Goal: Obtain resource: Obtain resource

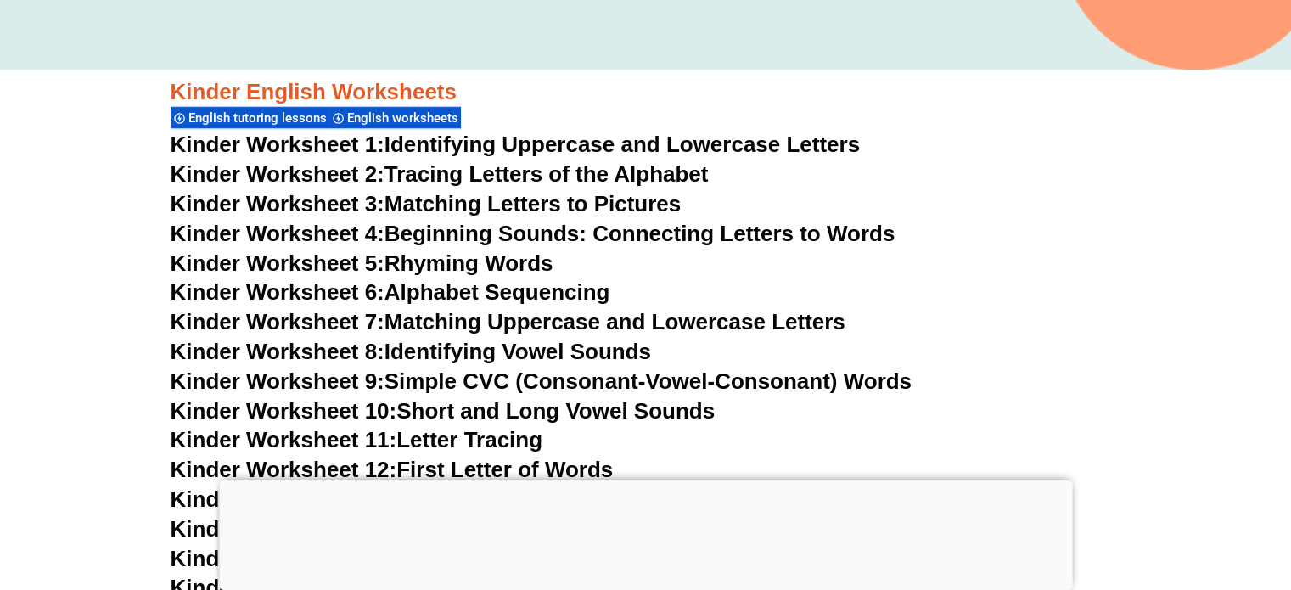
scroll to position [635, 0]
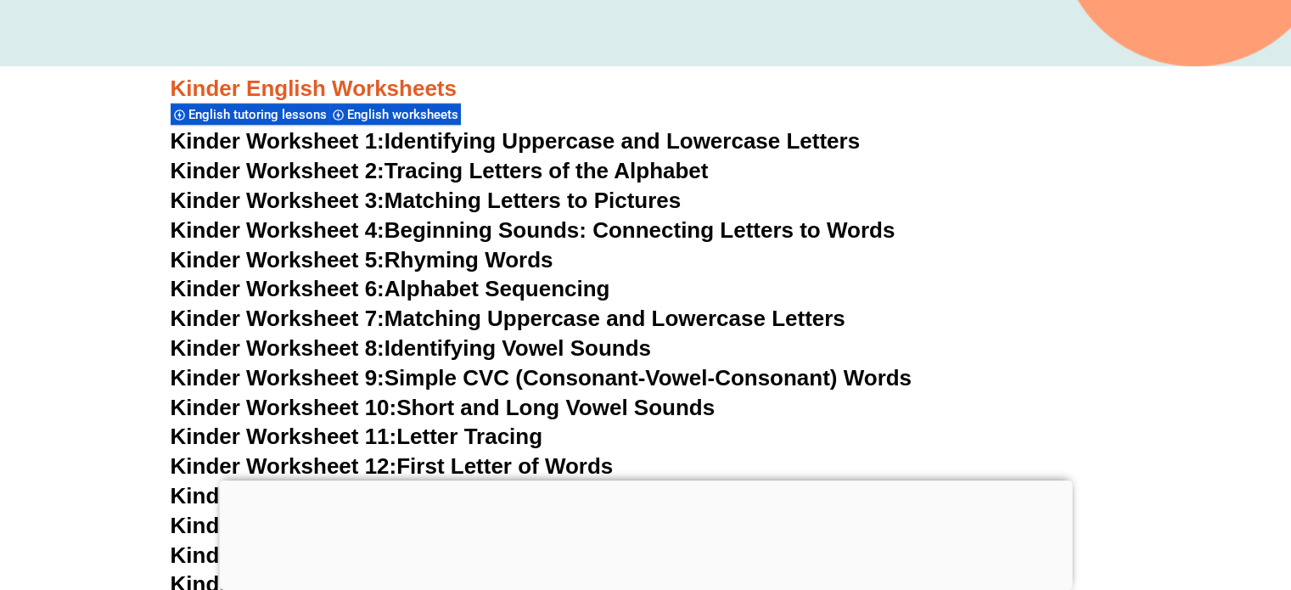
click at [467, 142] on link "Kinder Worksheet 1: Identifying Uppercase and Lowercase Letters" at bounding box center [516, 140] width 690 height 25
click at [561, 173] on link "Kinder Worksheet 2: Tracing Letters of the Alphabet" at bounding box center [440, 170] width 538 height 25
click at [544, 194] on link "Kinder Worksheet 3: Matching Letters to Pictures" at bounding box center [426, 200] width 511 height 25
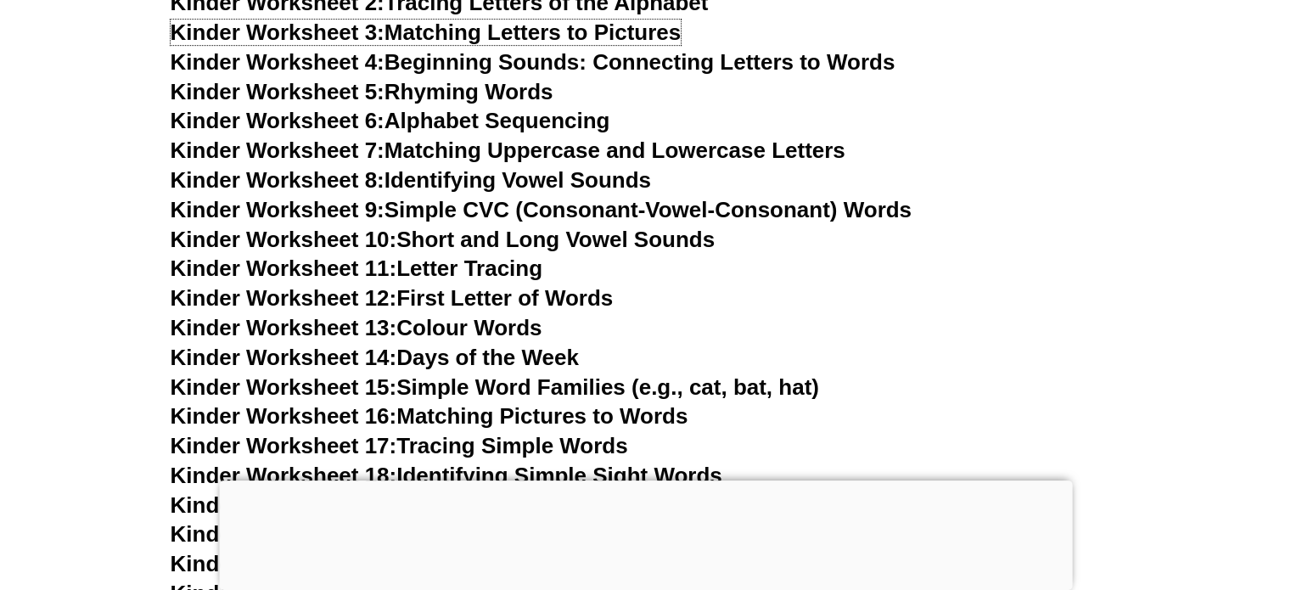
scroll to position [805, 0]
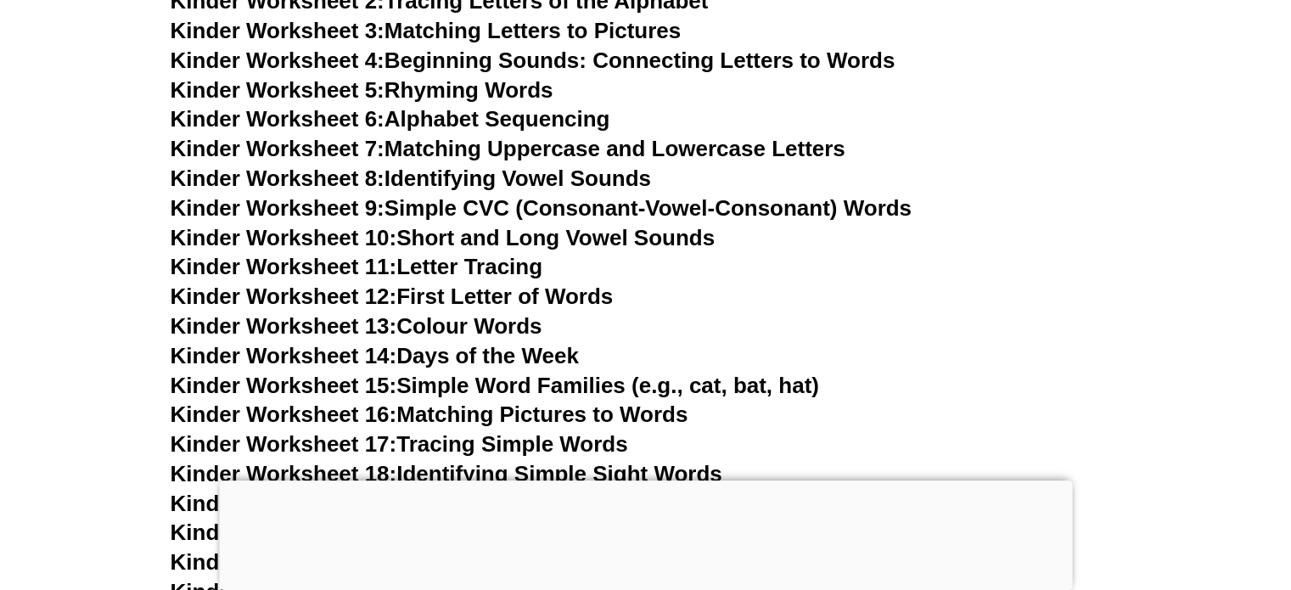
click at [510, 261] on link "Kinder Worksheet 11: Letter Tracing" at bounding box center [357, 266] width 373 height 25
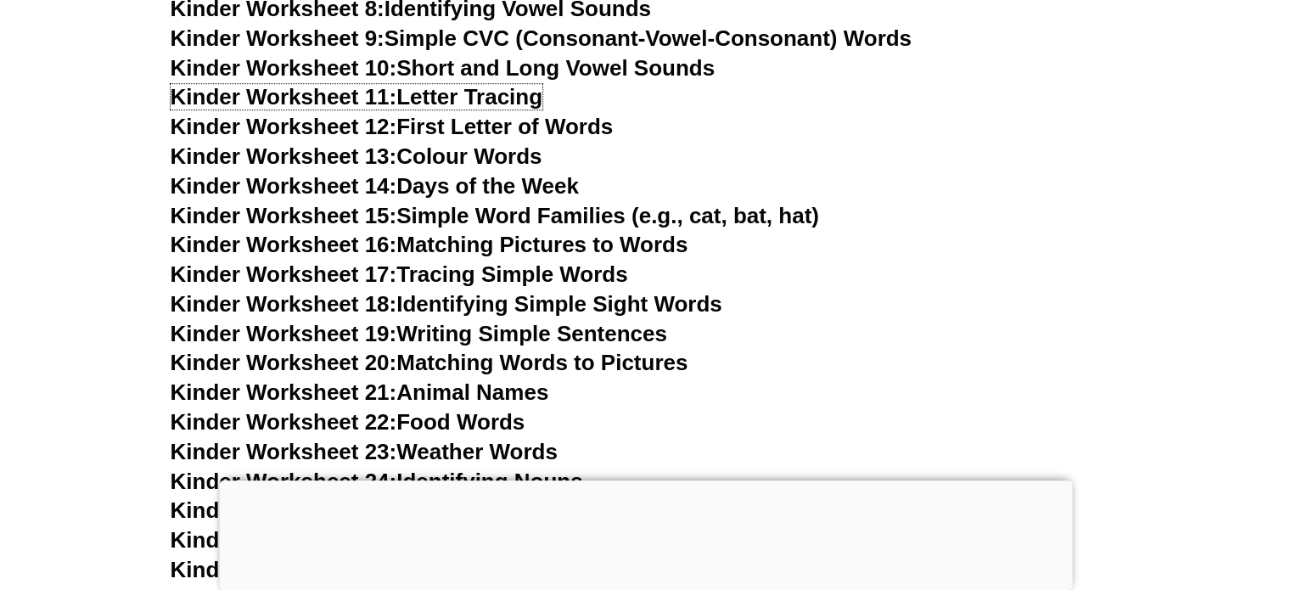
scroll to position [975, 0]
click at [530, 159] on link "Kinder Worksheet 13: Colour Words" at bounding box center [357, 155] width 372 height 25
click at [529, 189] on link "Kinder Worksheet 14: Days of the Week" at bounding box center [375, 185] width 408 height 25
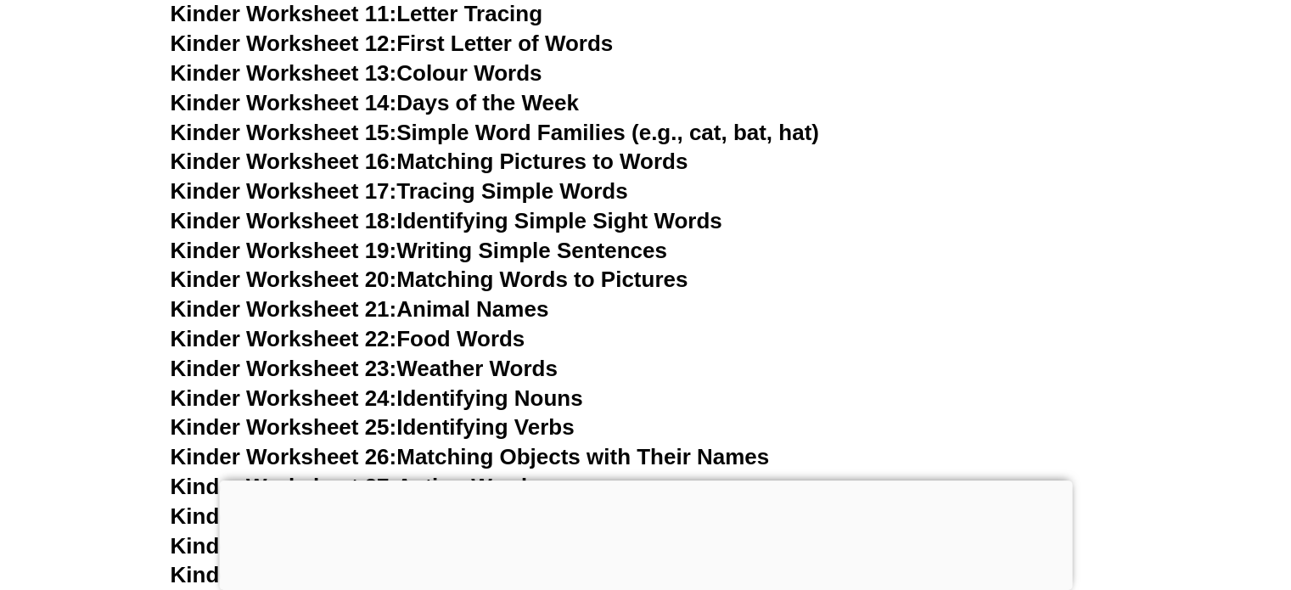
scroll to position [1059, 0]
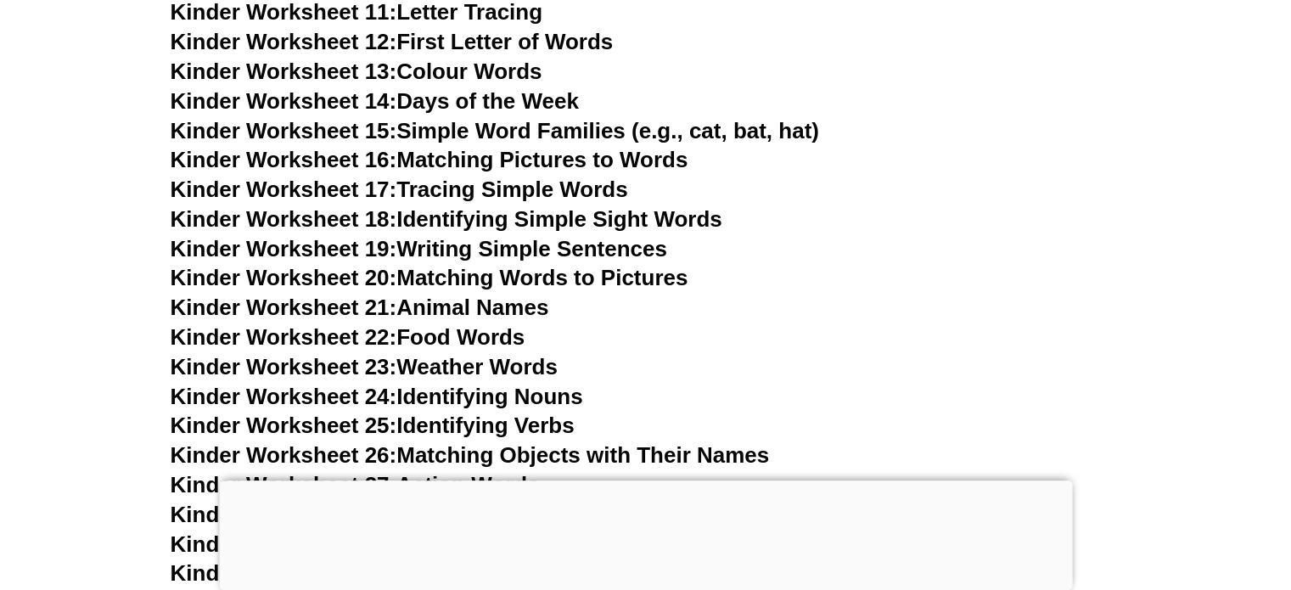
click at [620, 152] on link "Kinder Worksheet 16: Matching Pictures to Words" at bounding box center [430, 159] width 518 height 25
click at [584, 186] on link "Kinder Worksheet 17: Tracing Simple Words" at bounding box center [400, 189] width 458 height 25
click at [533, 277] on link "Kinder Worksheet 20: Matching Words to Pictures" at bounding box center [430, 277] width 518 height 25
click at [464, 311] on link "Kinder Worksheet 21: Animal Names" at bounding box center [360, 307] width 379 height 25
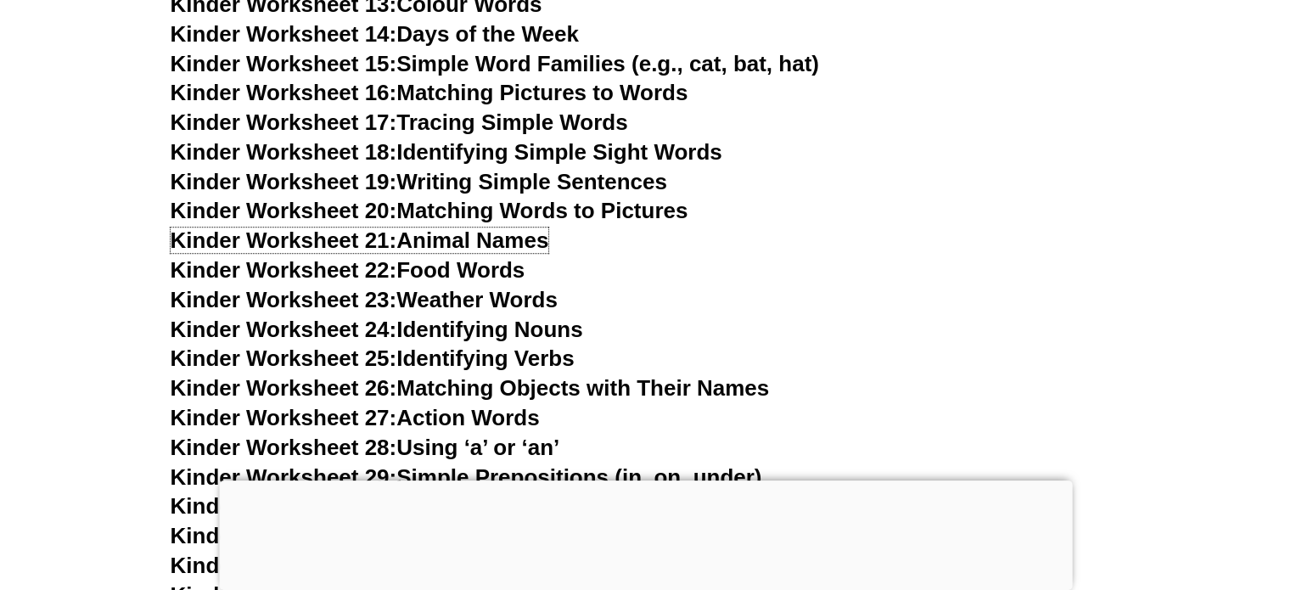
scroll to position [1144, 0]
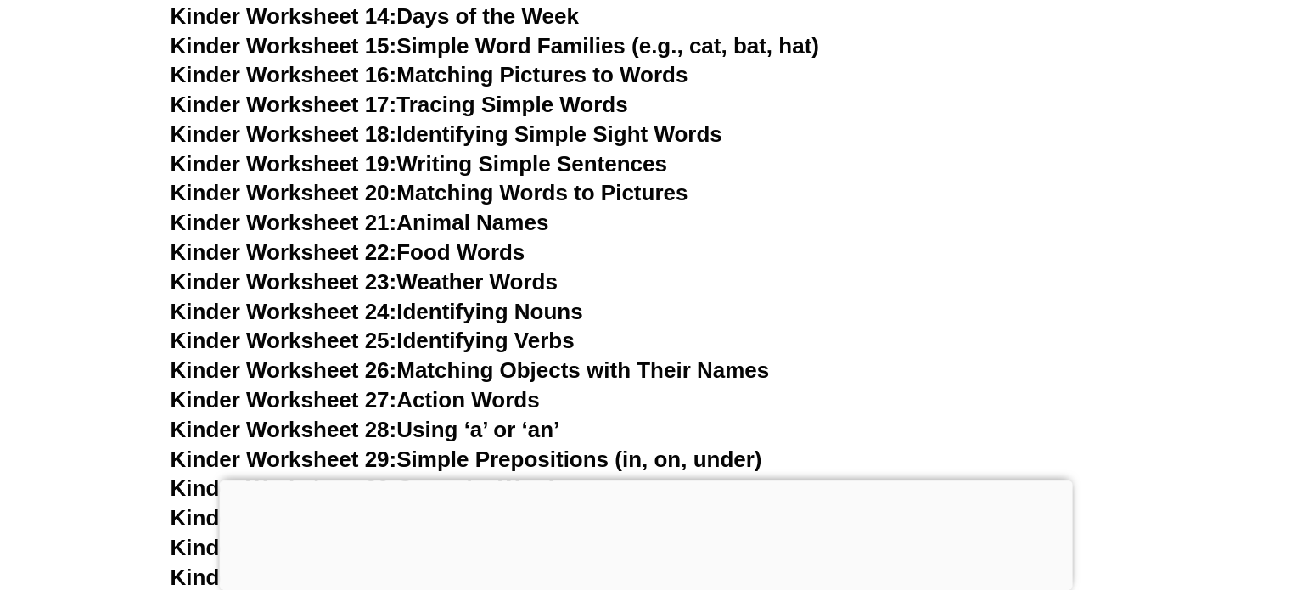
click at [504, 253] on link "Kinder Worksheet 22: Food Words" at bounding box center [348, 251] width 355 height 25
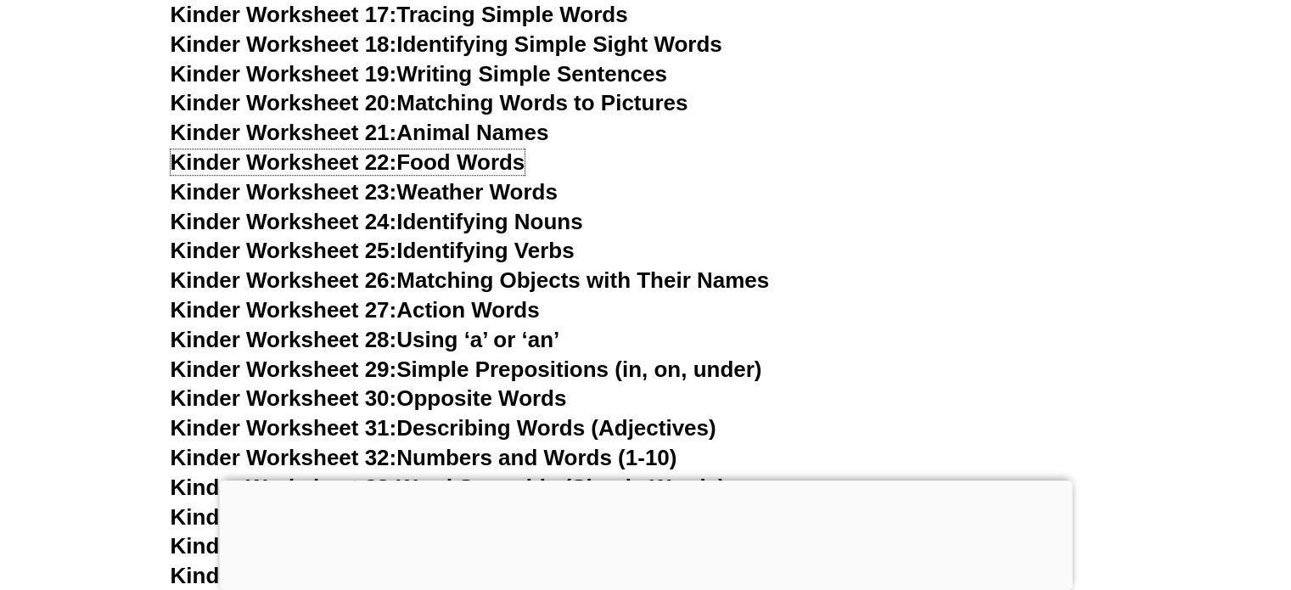
scroll to position [1314, 0]
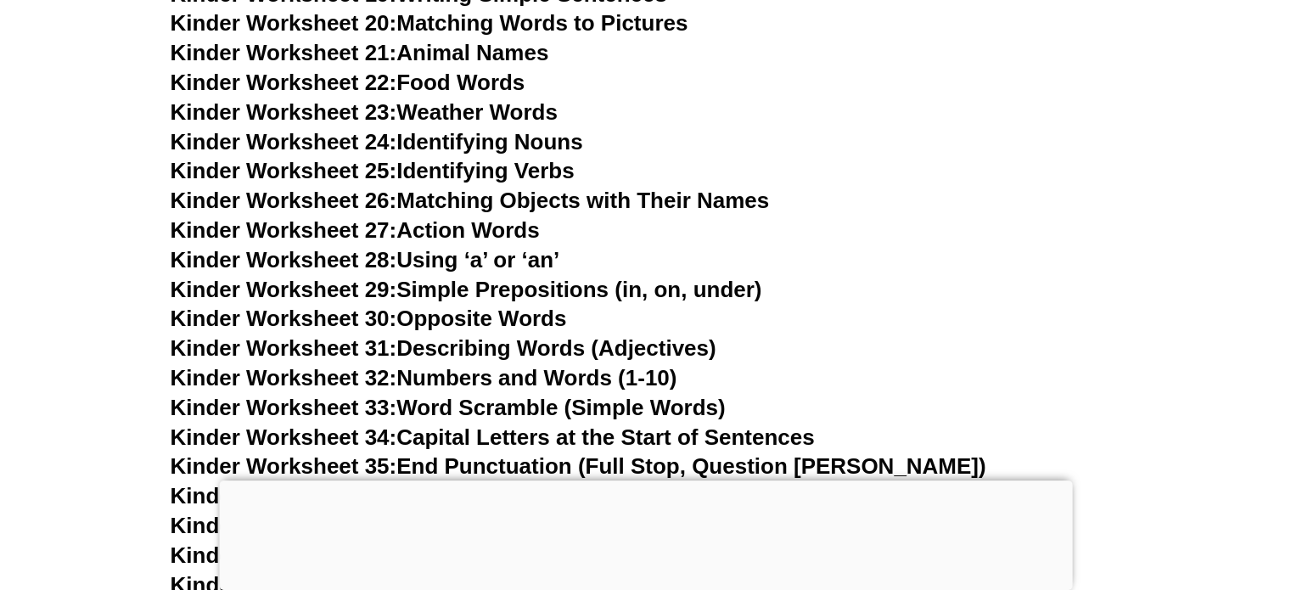
click at [526, 113] on link "Kinder Worksheet 23: Weather Words" at bounding box center [364, 111] width 387 height 25
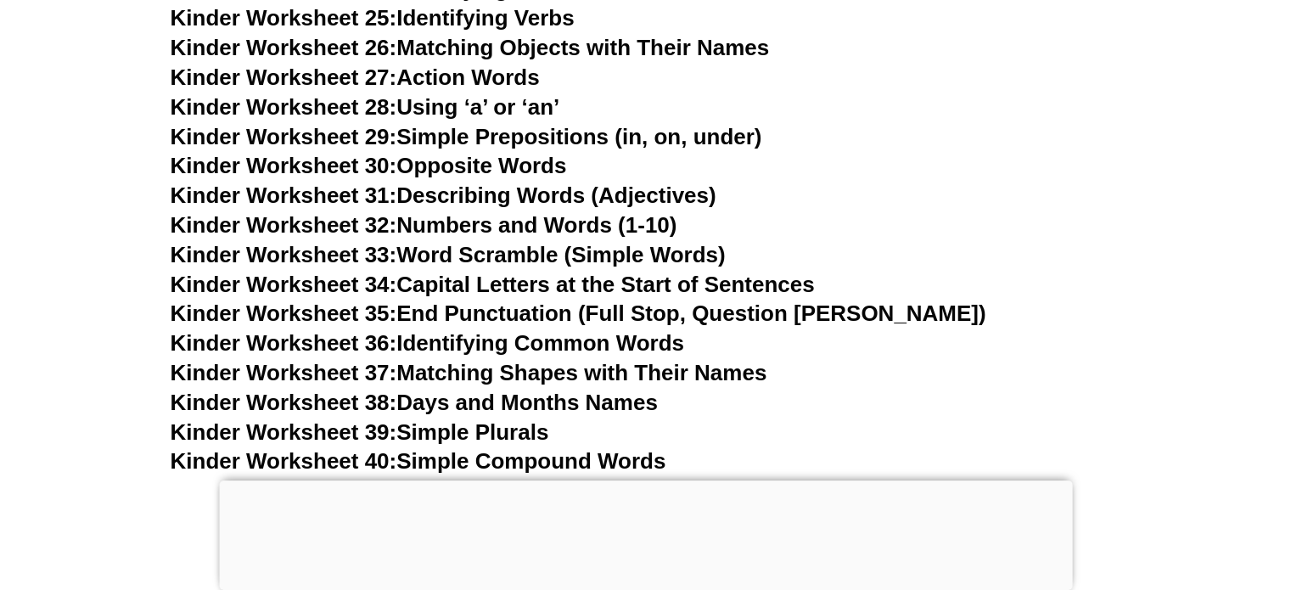
scroll to position [1484, 0]
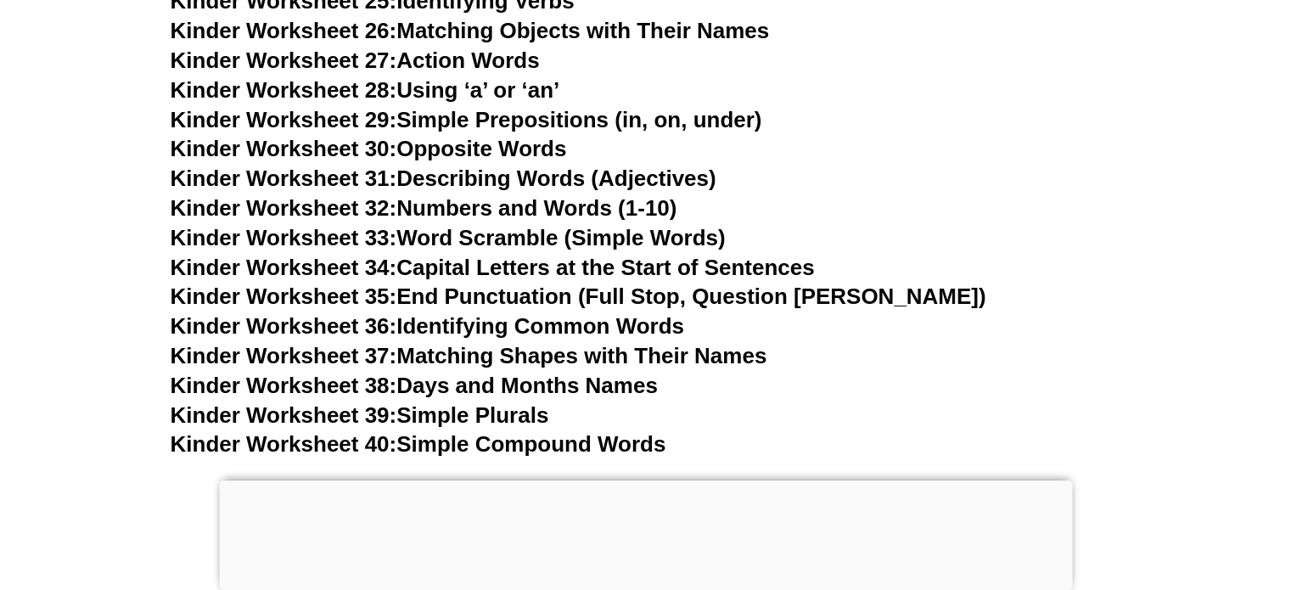
click at [582, 210] on link "Kinder Worksheet 32: Numbers and Words (1-10)" at bounding box center [424, 207] width 507 height 25
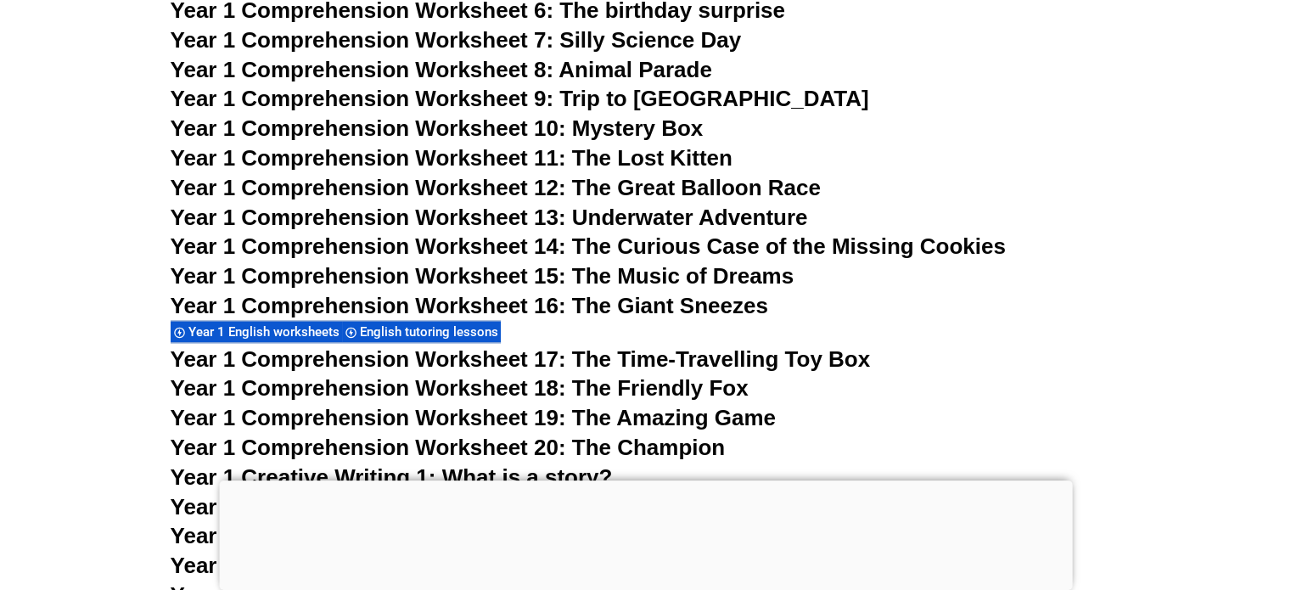
scroll to position [2418, 0]
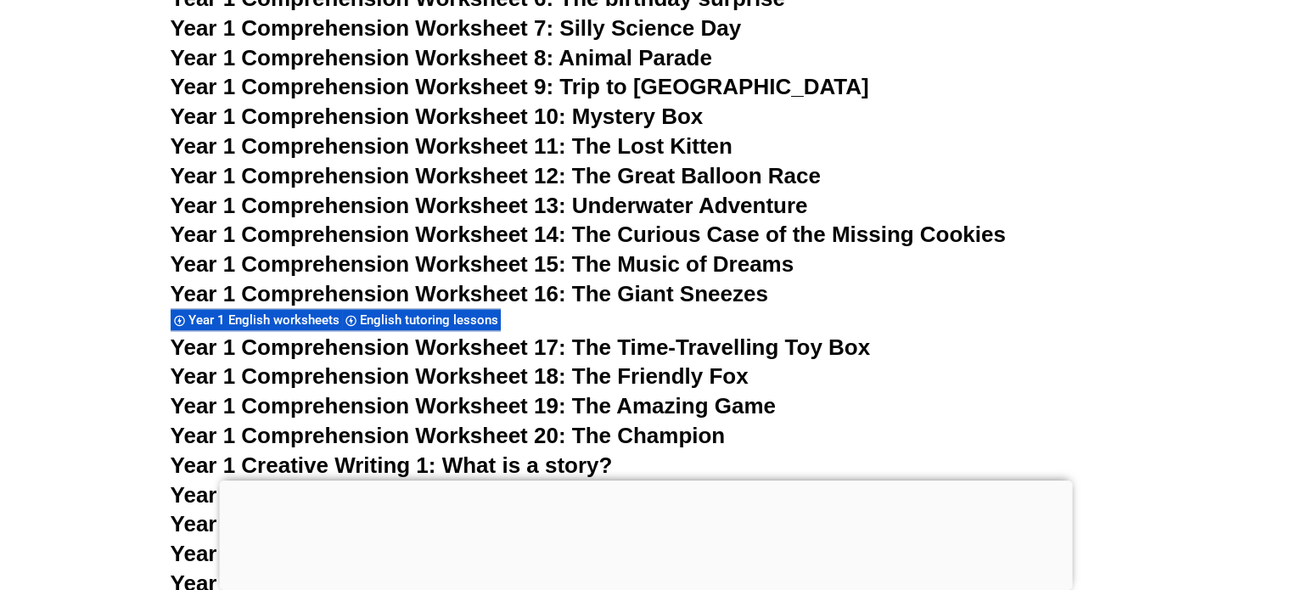
click at [623, 149] on span "Year 1 Comprehension Worksheet 11: The Lost Kitten" at bounding box center [452, 145] width 562 height 25
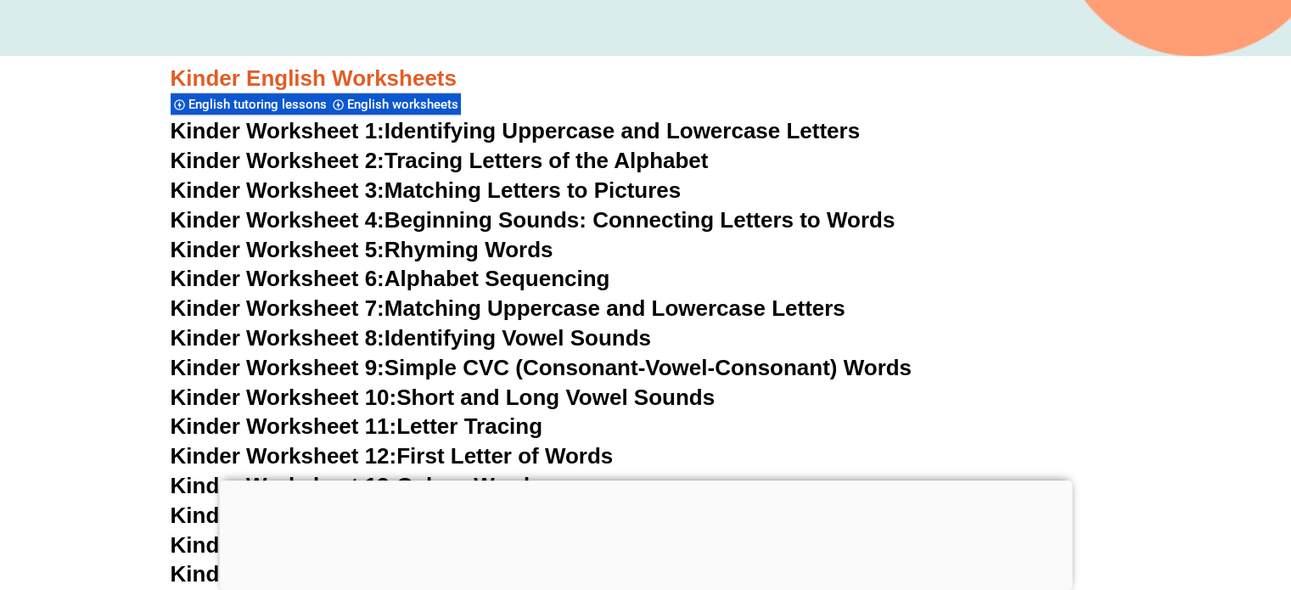
scroll to position [635, 0]
